Goal: Navigation & Orientation: Find specific page/section

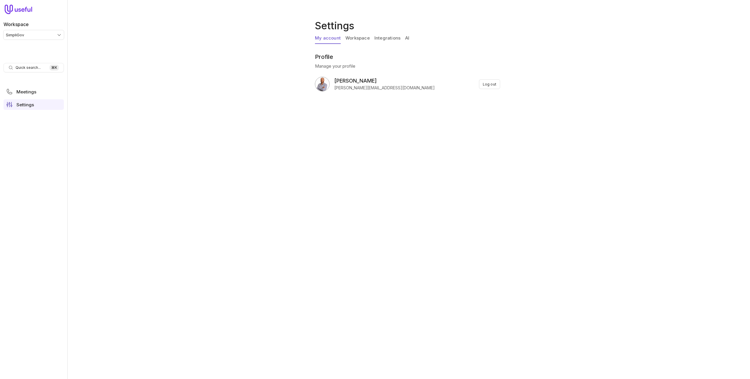
click at [505, 86] on div "Settings My account Workspace Integrations AI Profile Manage your profile Micha…" at bounding box center [408, 189] width 682 height 379
click at [490, 84] on button "Log out" at bounding box center [489, 84] width 21 height 10
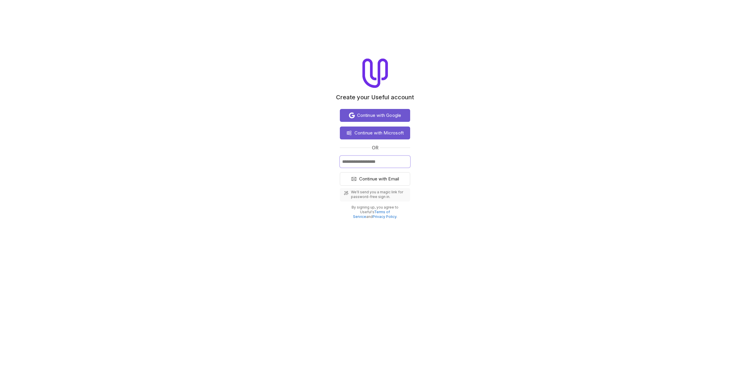
click at [375, 162] on input "Email" at bounding box center [375, 162] width 70 height 12
type input "**********"
click at [340, 172] on button "Continue with Email" at bounding box center [375, 178] width 70 height 13
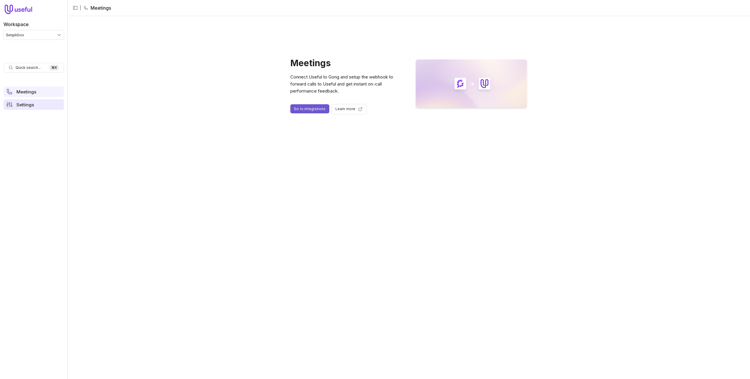
click at [43, 104] on link "Settings" at bounding box center [34, 104] width 60 height 11
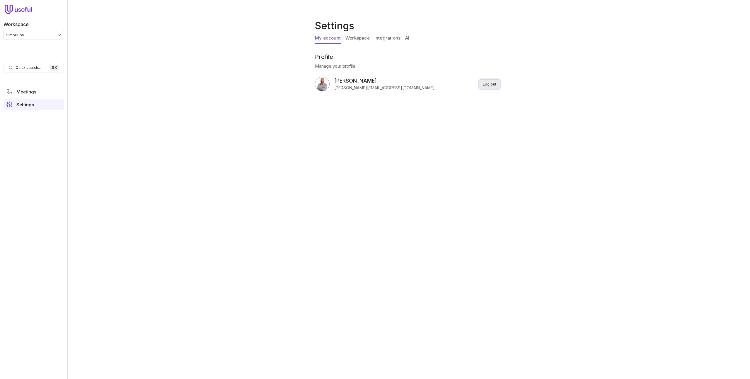
click at [482, 87] on button "Log out" at bounding box center [489, 84] width 21 height 10
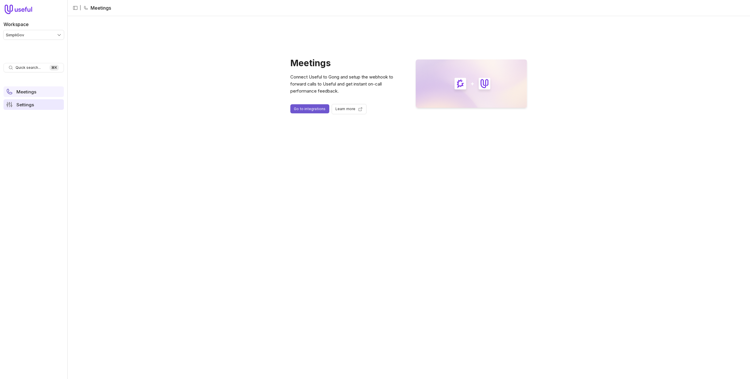
click at [18, 101] on link "Settings" at bounding box center [34, 104] width 60 height 11
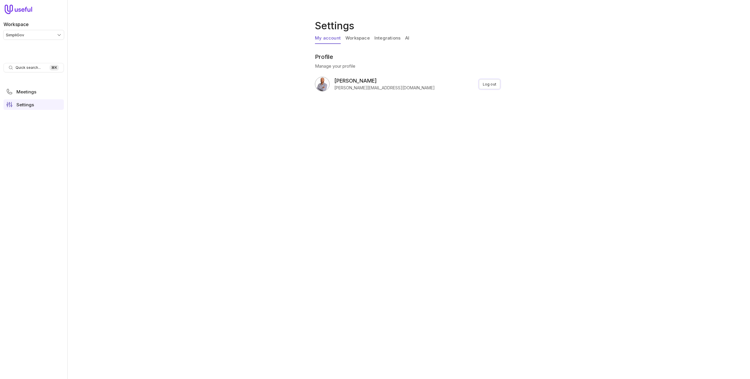
click at [492, 84] on button "Log out" at bounding box center [489, 84] width 21 height 10
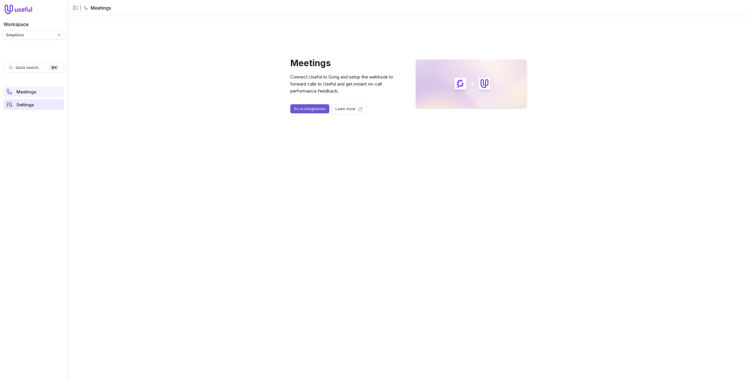
drag, startPoint x: 21, startPoint y: 108, endPoint x: 187, endPoint y: 119, distance: 166.1
click at [21, 108] on link "Settings" at bounding box center [34, 104] width 60 height 11
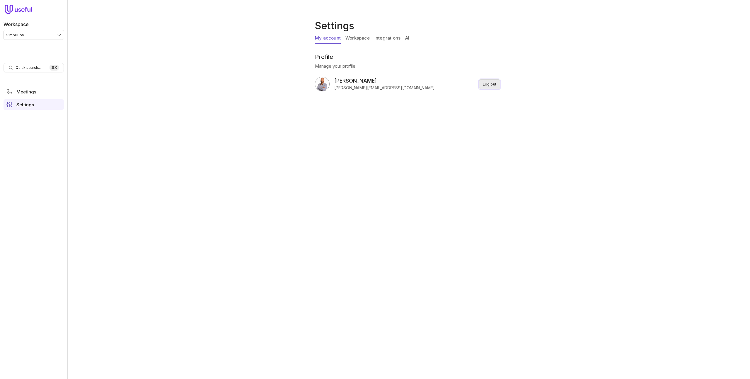
click at [483, 83] on button "Log out" at bounding box center [489, 84] width 21 height 10
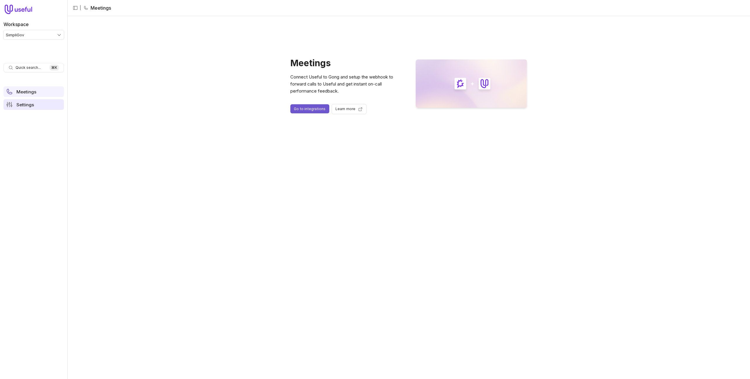
click at [34, 102] on link "Settings" at bounding box center [34, 104] width 60 height 11
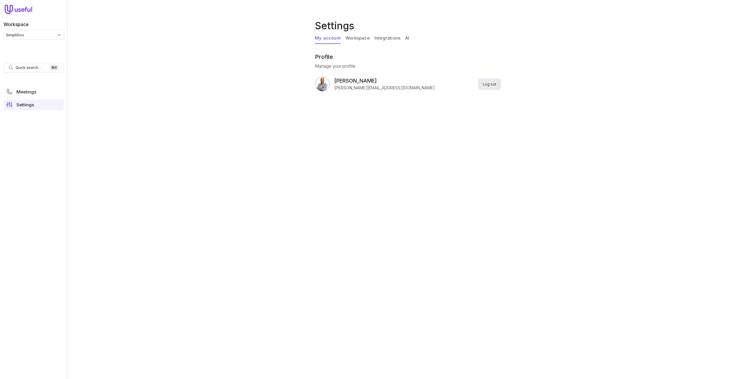
click at [492, 86] on button "Log out" at bounding box center [489, 84] width 21 height 10
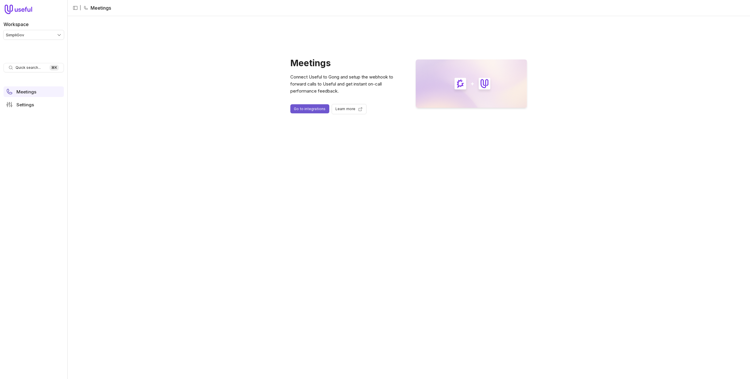
click at [32, 110] on ul "Meetings Settings" at bounding box center [34, 98] width 60 height 28
drag, startPoint x: 35, startPoint y: 109, endPoint x: 171, endPoint y: 122, distance: 136.6
click at [35, 109] on link "Settings" at bounding box center [34, 104] width 60 height 11
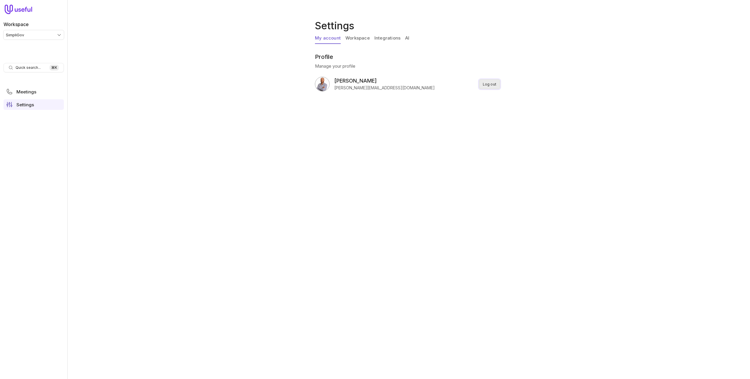
click at [490, 86] on button "Log out" at bounding box center [489, 84] width 21 height 10
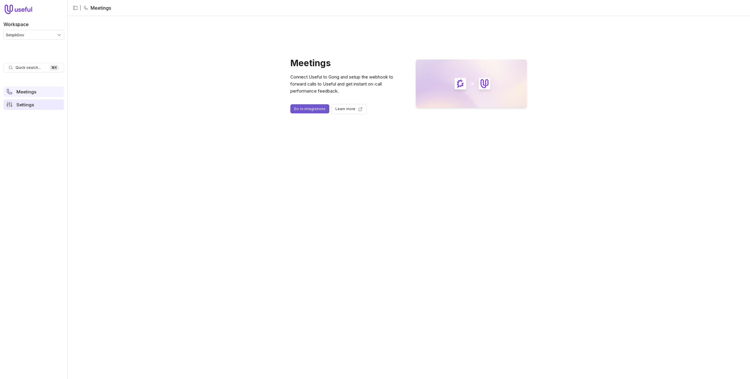
click at [17, 100] on link "Settings" at bounding box center [34, 104] width 60 height 11
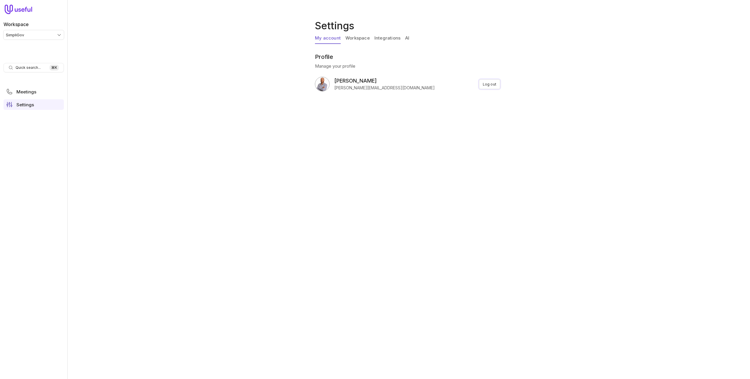
click at [483, 82] on button "Log out" at bounding box center [489, 84] width 21 height 10
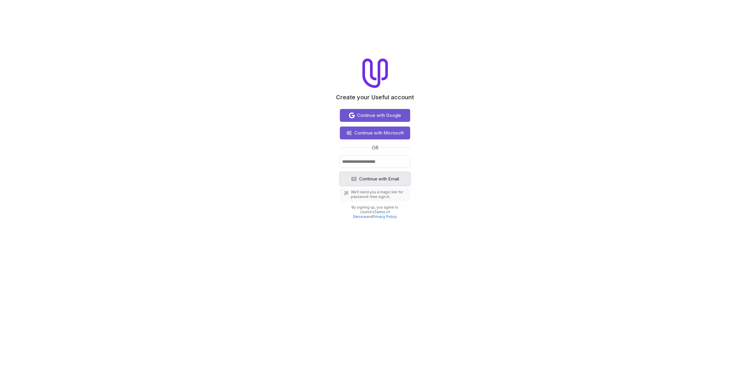
click at [378, 175] on span "Continue with Email" at bounding box center [379, 178] width 40 height 7
click at [378, 161] on input "Email" at bounding box center [375, 162] width 70 height 12
type input "**********"
click at [377, 179] on span "Continue with Email" at bounding box center [379, 178] width 40 height 7
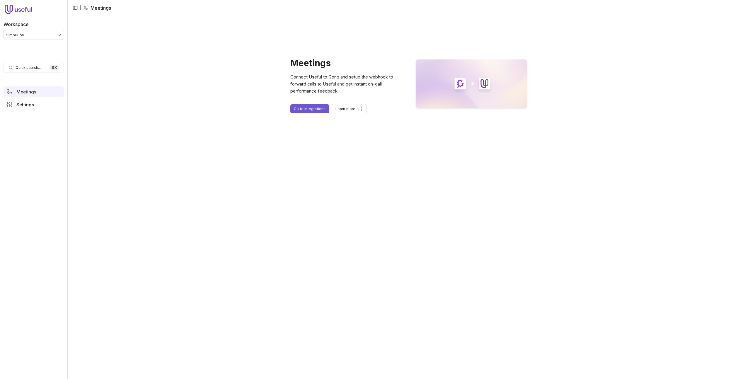
drag, startPoint x: 45, startPoint y: 104, endPoint x: 381, endPoint y: 106, distance: 336.3
click at [45, 104] on link "Settings" at bounding box center [34, 104] width 60 height 11
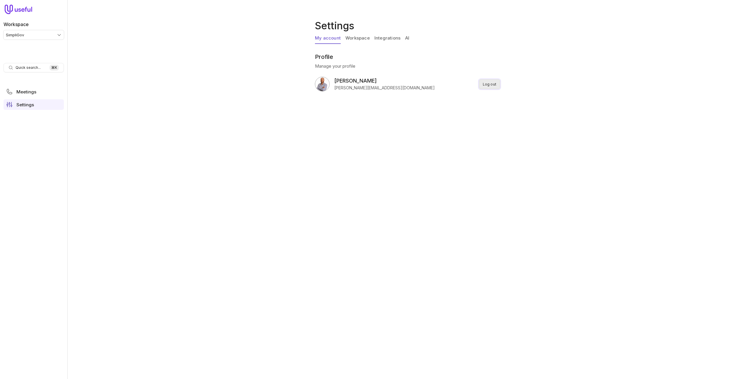
click at [482, 86] on button "Log out" at bounding box center [489, 84] width 21 height 10
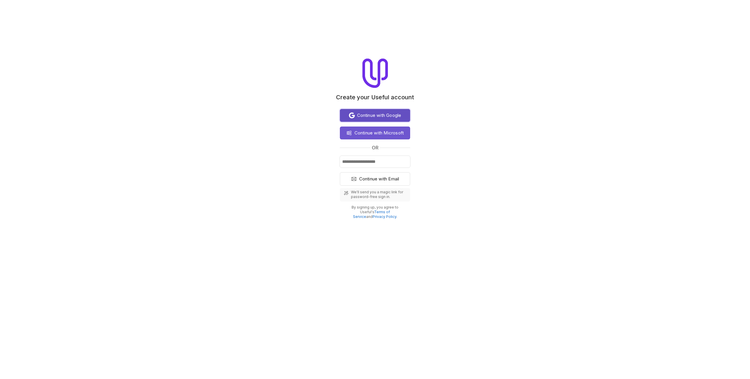
click at [374, 114] on span "Continue with Google" at bounding box center [379, 115] width 44 height 7
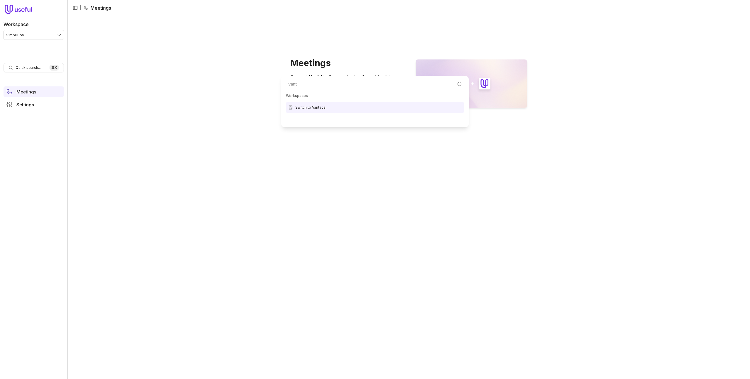
type input "vanta"
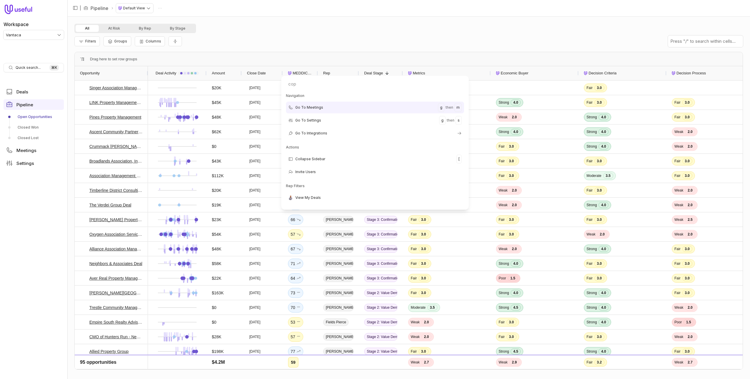
type input "copy"
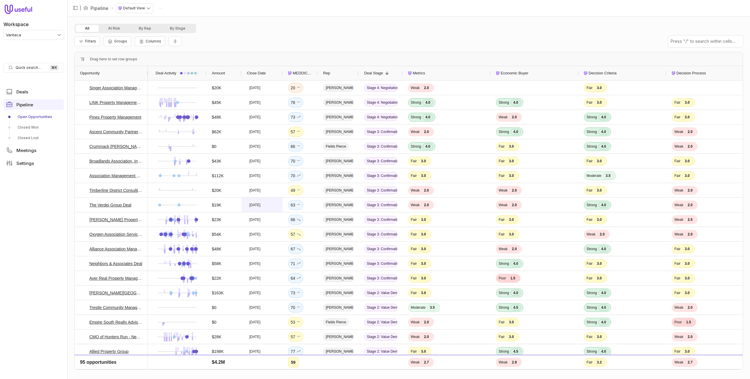
scroll to position [0, 0]
click at [28, 167] on link "Settings" at bounding box center [34, 163] width 60 height 11
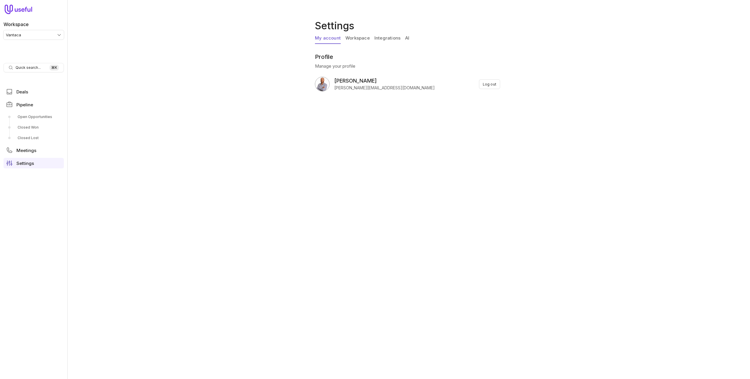
click at [405, 37] on link "AI" at bounding box center [407, 38] width 4 height 11
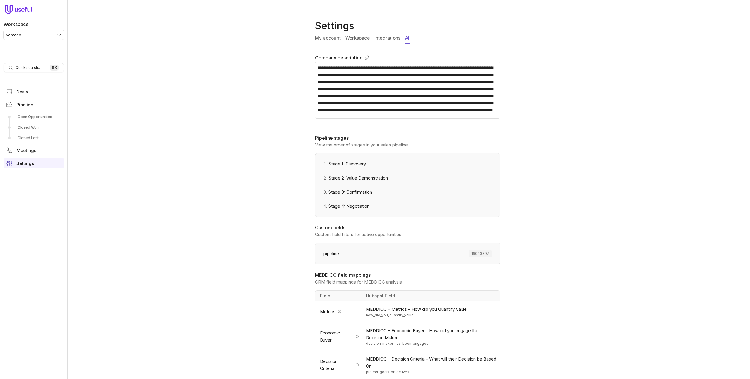
click at [349, 41] on link "Workspace" at bounding box center [357, 38] width 24 height 11
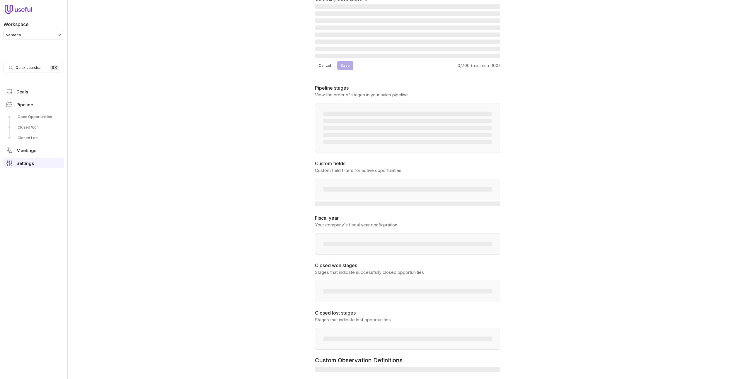
scroll to position [67, 0]
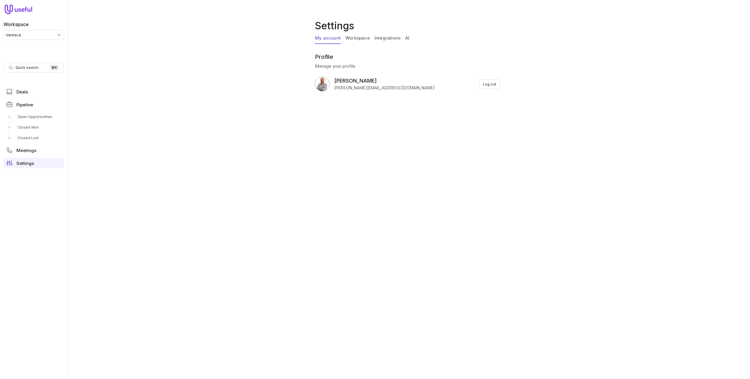
click at [364, 34] on link "Workspace" at bounding box center [357, 38] width 24 height 11
click at [363, 37] on link "Workspace" at bounding box center [357, 38] width 24 height 11
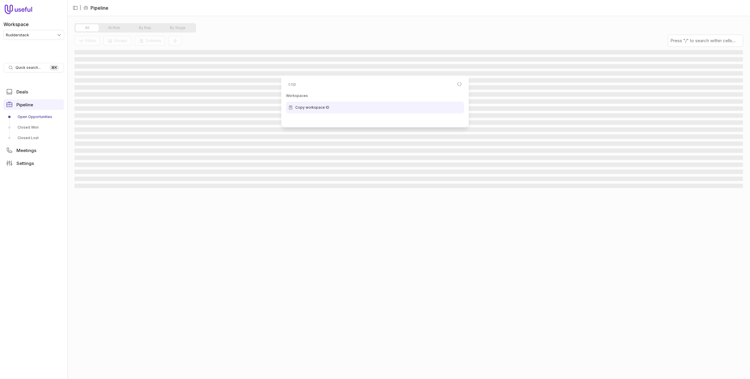
type input "copy"
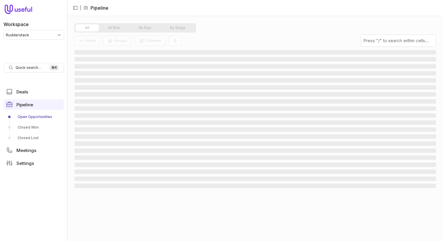
click at [30, 34] on html "Workspace Rudderstack Quick search... ⌘ K Deals Pipeline Open Opportunities Clo…" at bounding box center [221, 120] width 443 height 241
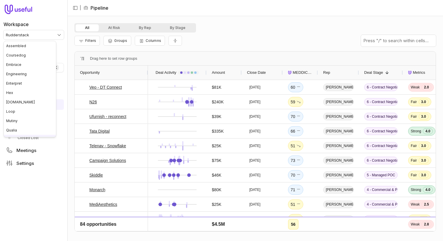
scroll to position [7, 0]
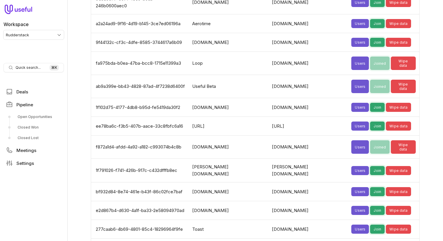
scroll to position [1273, 0]
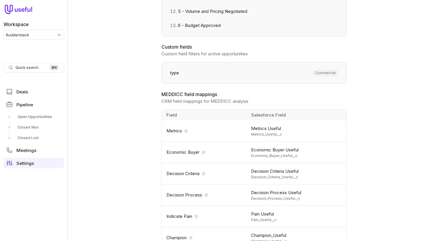
scroll to position [309, 0]
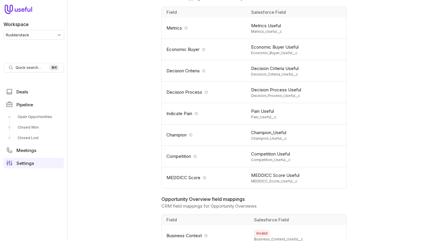
scroll to position [412, 0]
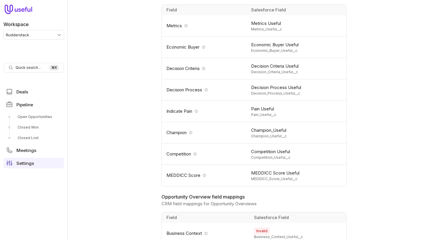
click at [42, 38] on html "**********" at bounding box center [221, 120] width 443 height 241
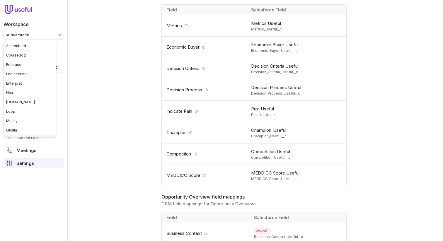
scroll to position [7, 0]
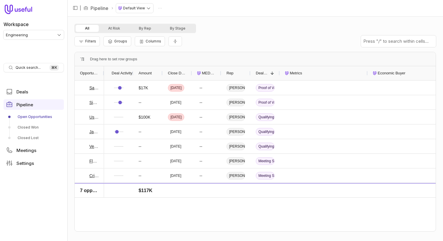
click at [37, 115] on link "Open Opportunities" at bounding box center [34, 116] width 60 height 9
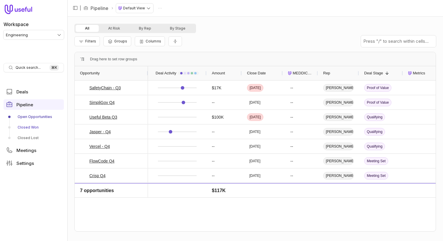
click at [35, 125] on link "Closed Won" at bounding box center [34, 127] width 60 height 9
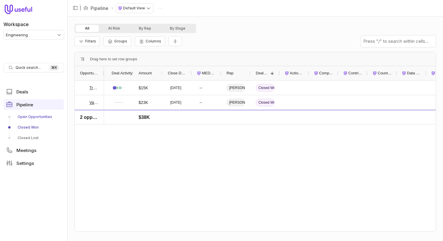
click at [34, 117] on link "Open Opportunities" at bounding box center [34, 116] width 60 height 9
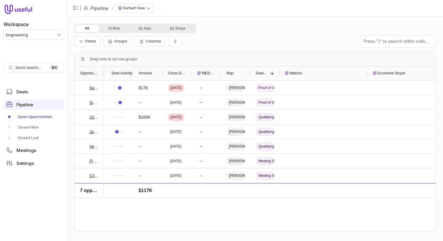
click at [103, 72] on div at bounding box center [104, 73] width 2 height 14
